Goal: Task Accomplishment & Management: Complete application form

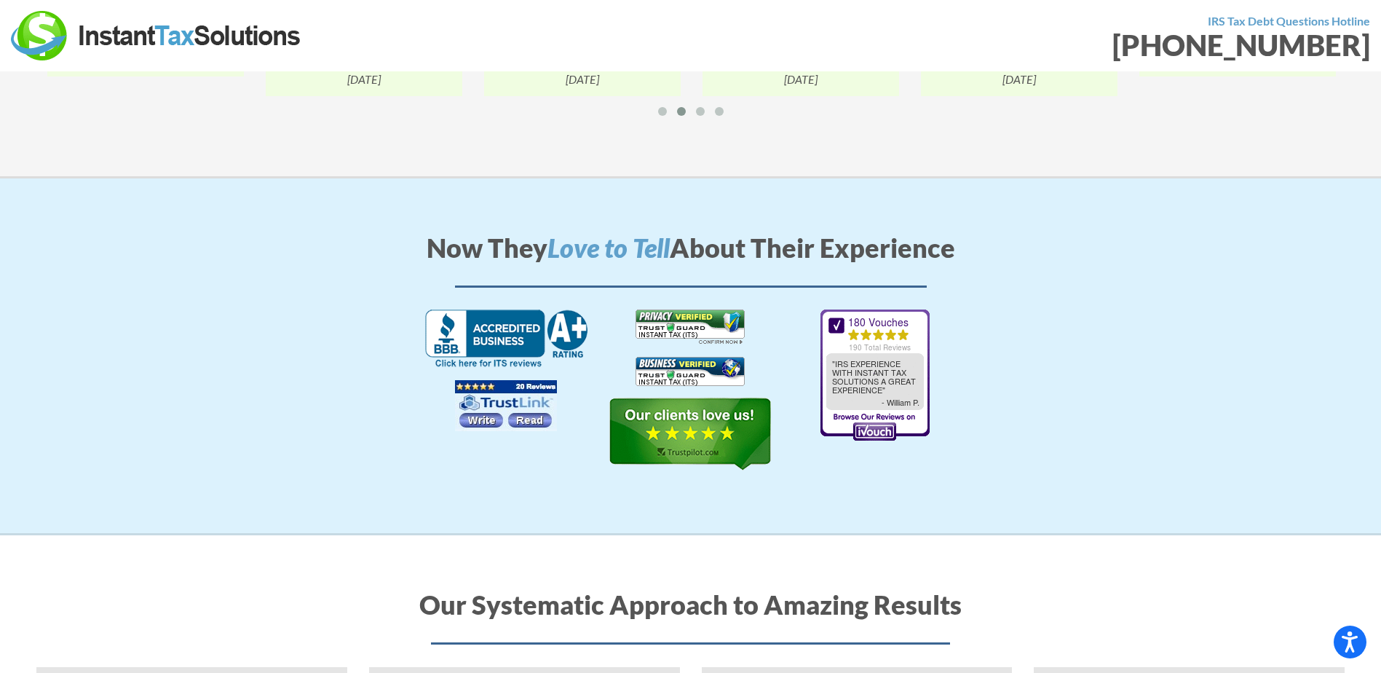
scroll to position [1698, 0]
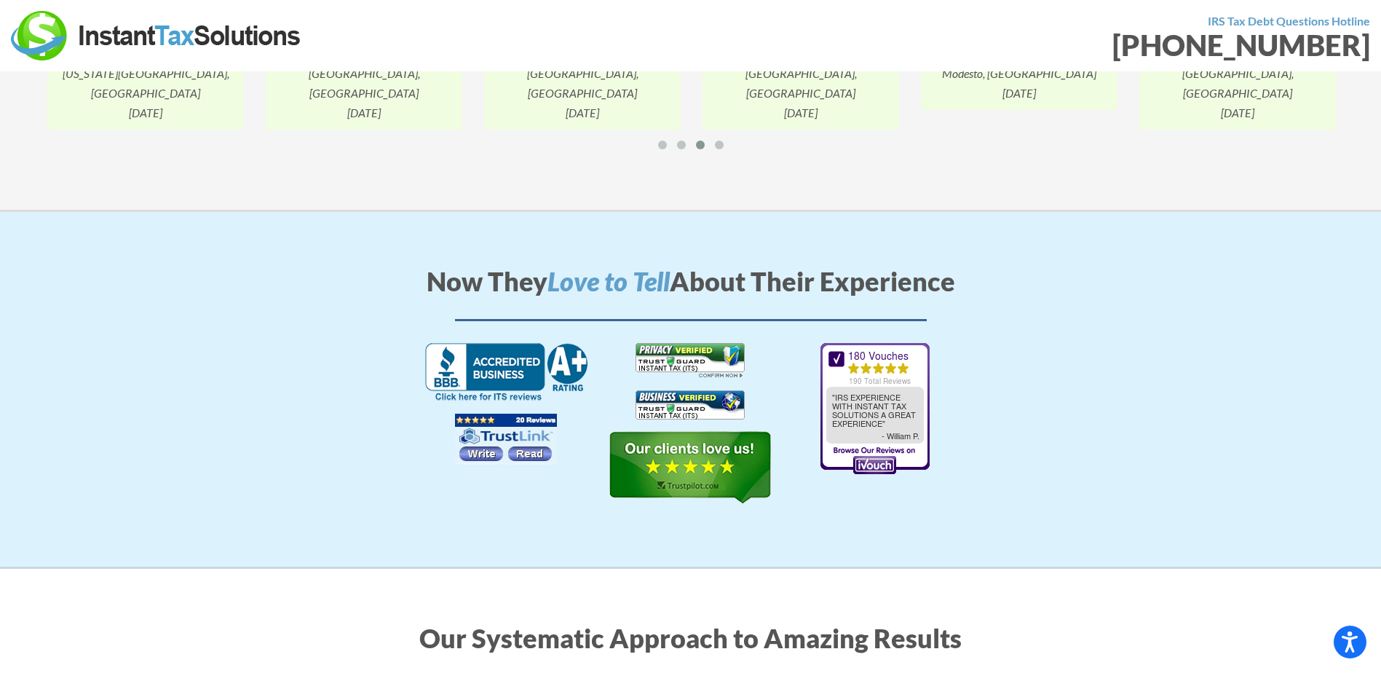
click at [481, 343] on img at bounding box center [506, 372] width 162 height 59
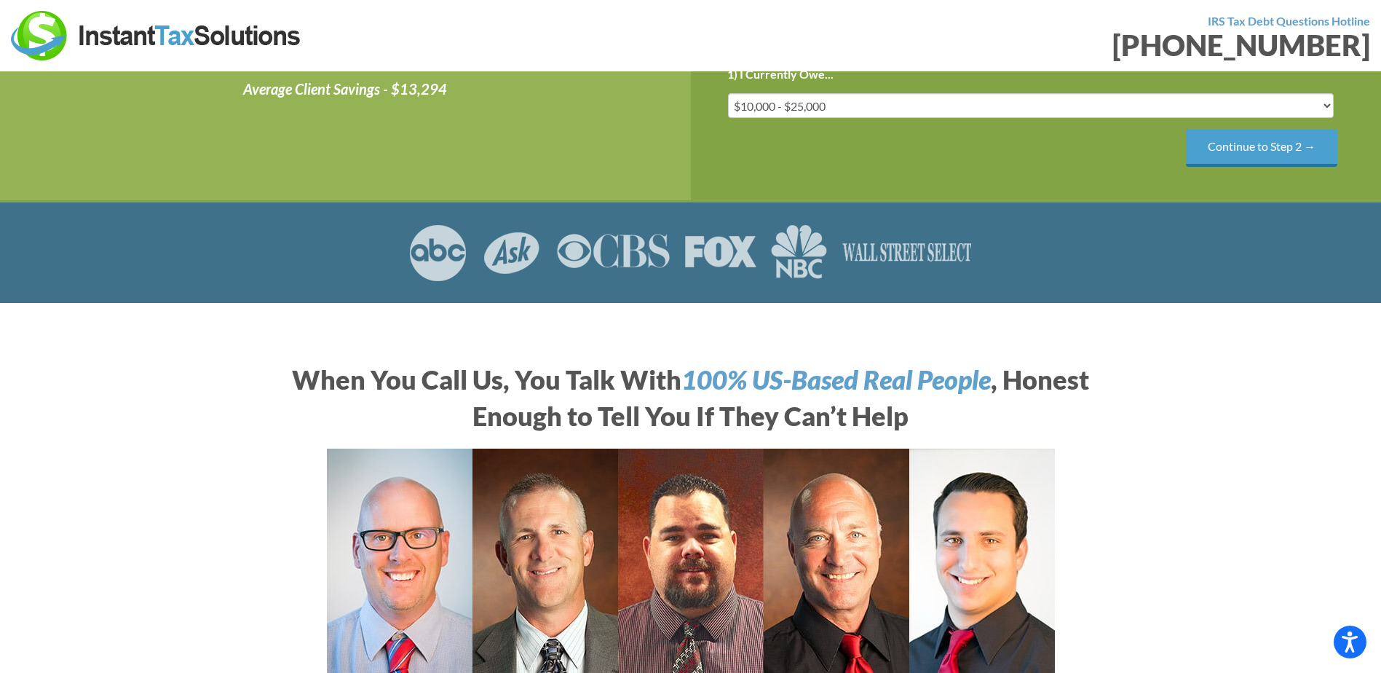
scroll to position [0, 0]
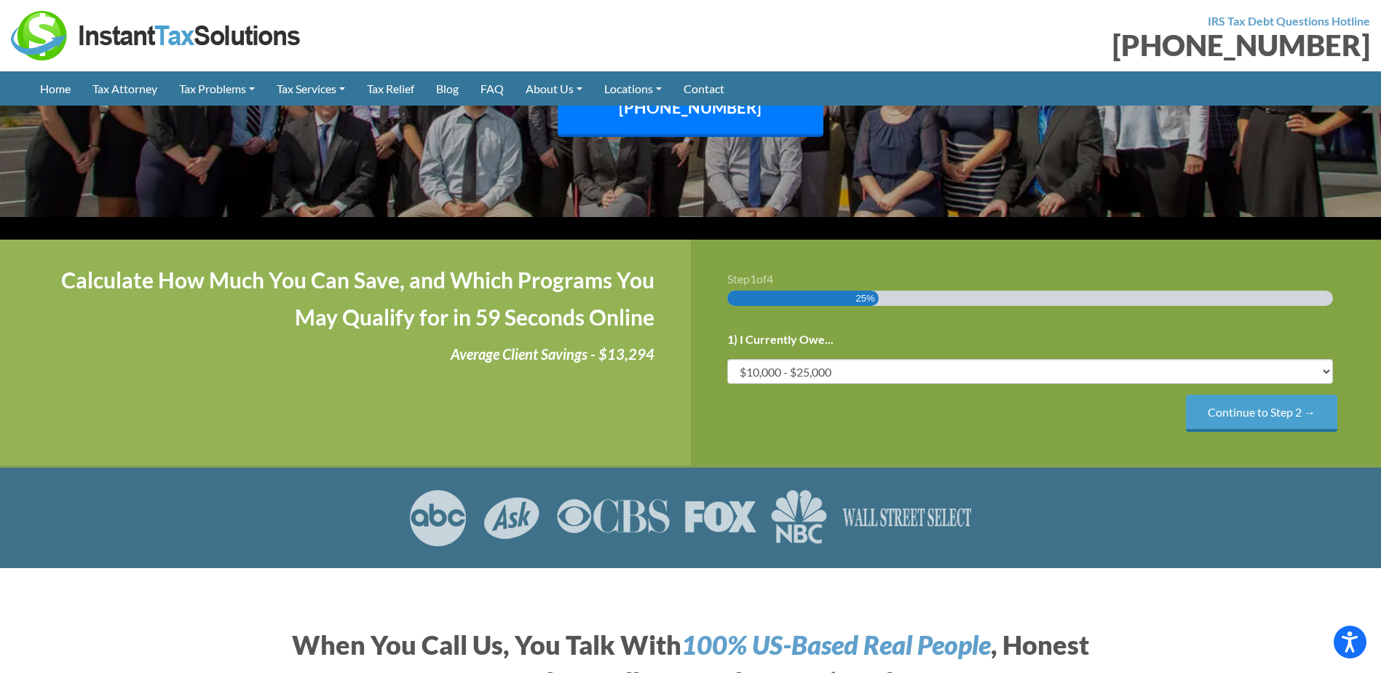
scroll to position [218, 0]
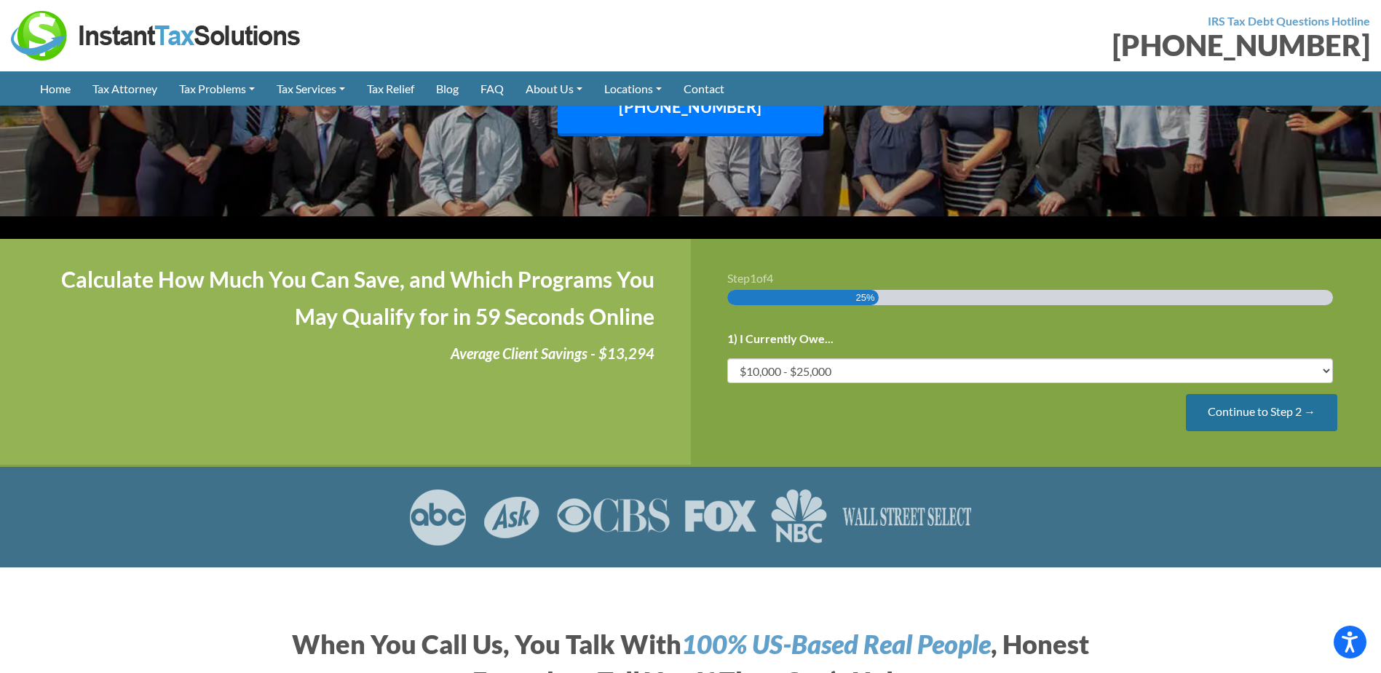
click at [1250, 394] on input "Continue to Step 2 →" at bounding box center [1261, 412] width 151 height 37
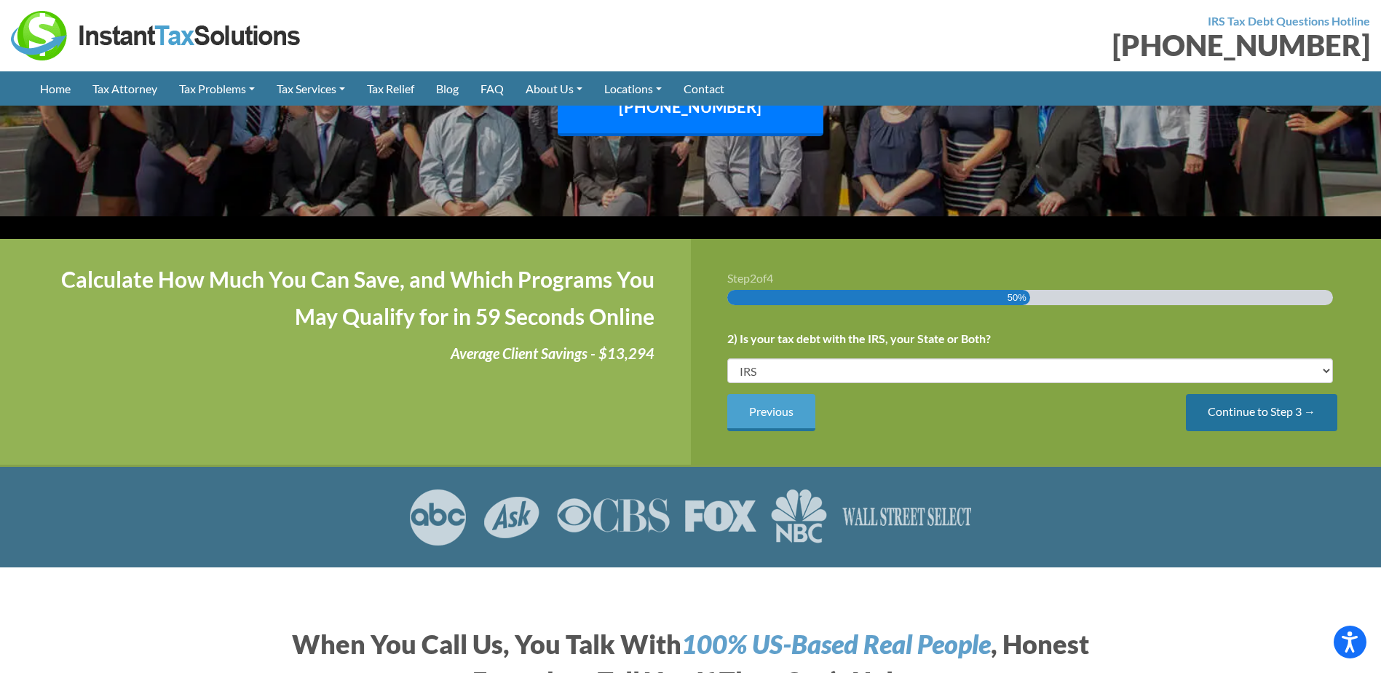
click at [1246, 394] on input "Continue to Step 3 →" at bounding box center [1261, 412] width 151 height 37
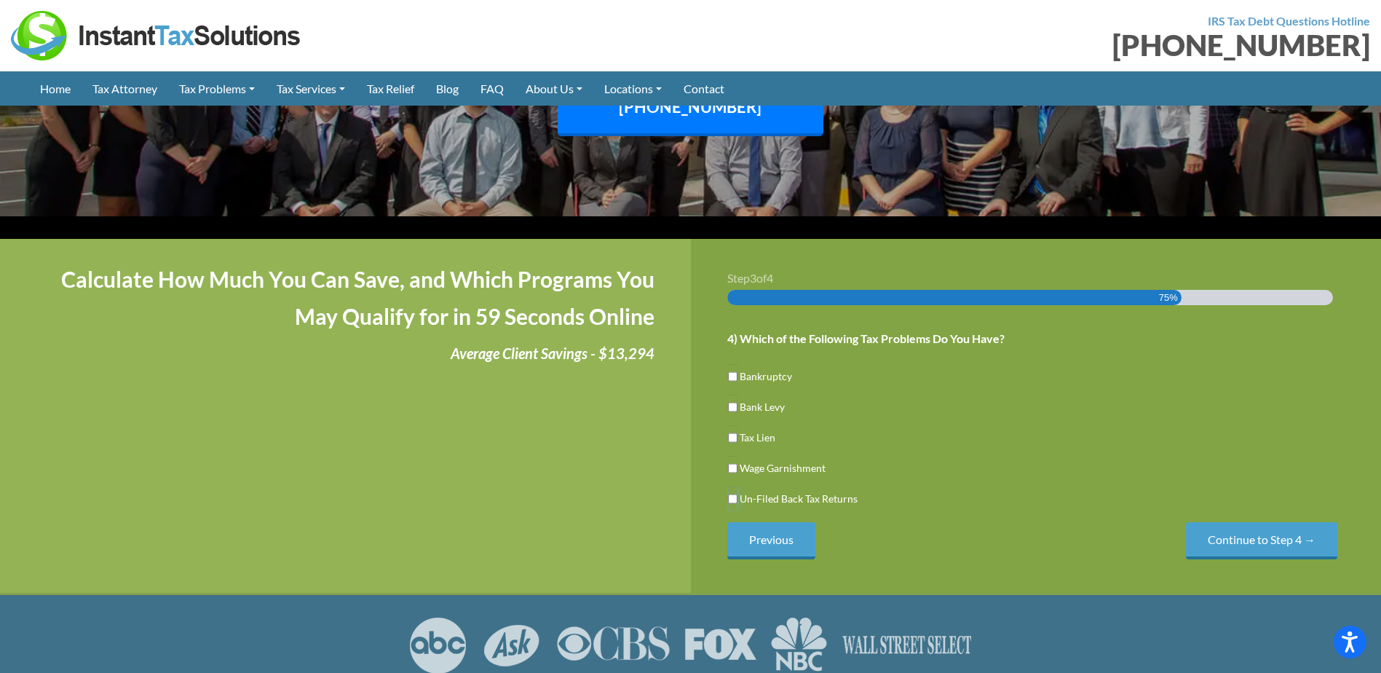
click at [731, 486] on input "Un-Filed Back Tax Returns" at bounding box center [732, 498] width 9 height 25
checkbox input "true"
click at [1246, 522] on input "Continue to Step 4 →" at bounding box center [1261, 540] width 151 height 37
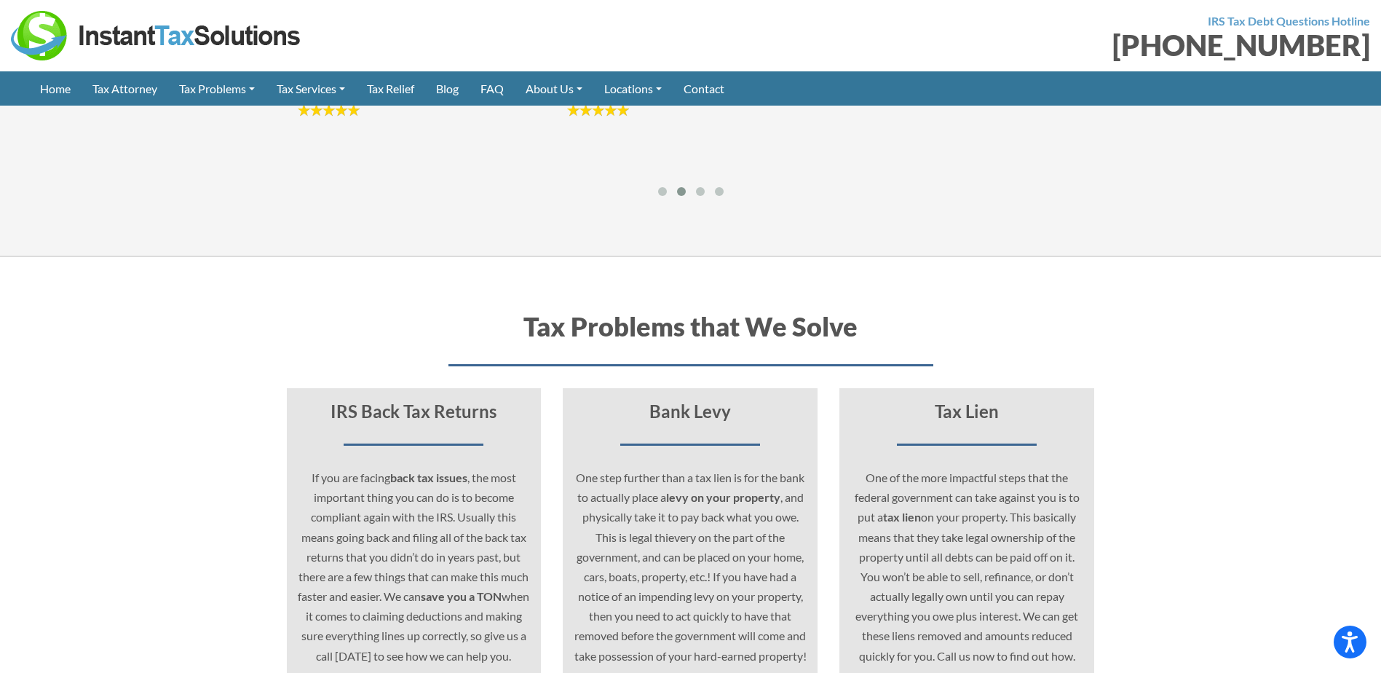
scroll to position [3931, 0]
